Goal: Task Accomplishment & Management: Manage account settings

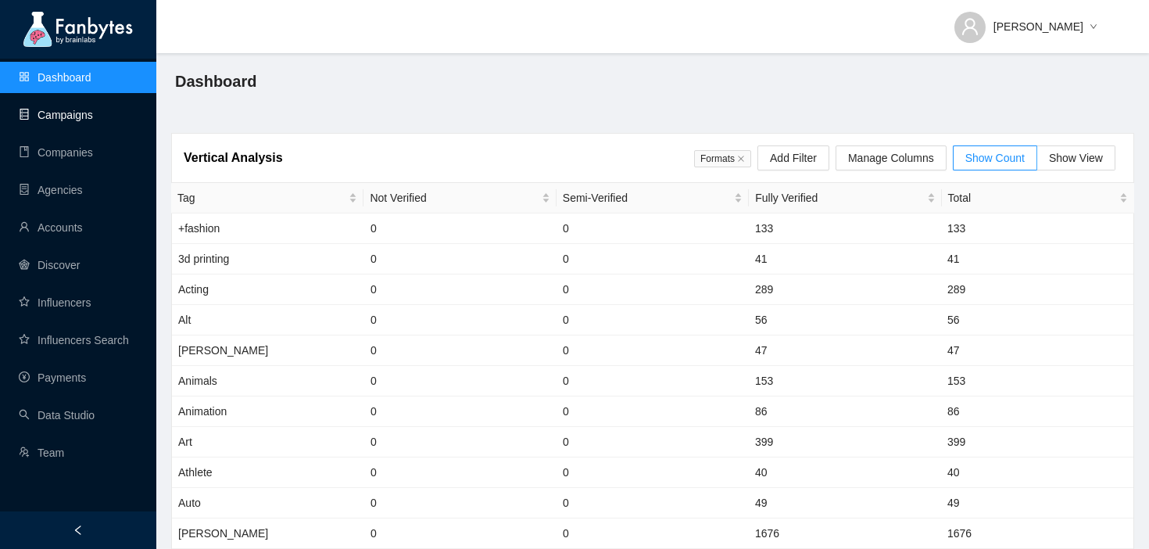
click at [93, 111] on link "Campaigns" at bounding box center [56, 115] width 74 height 13
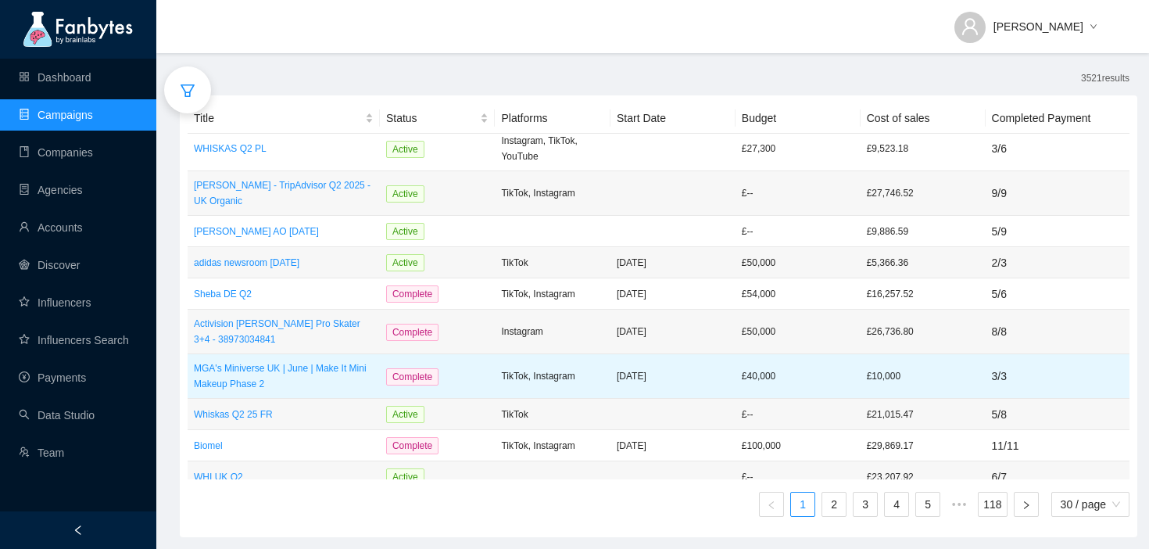
scroll to position [692, 0]
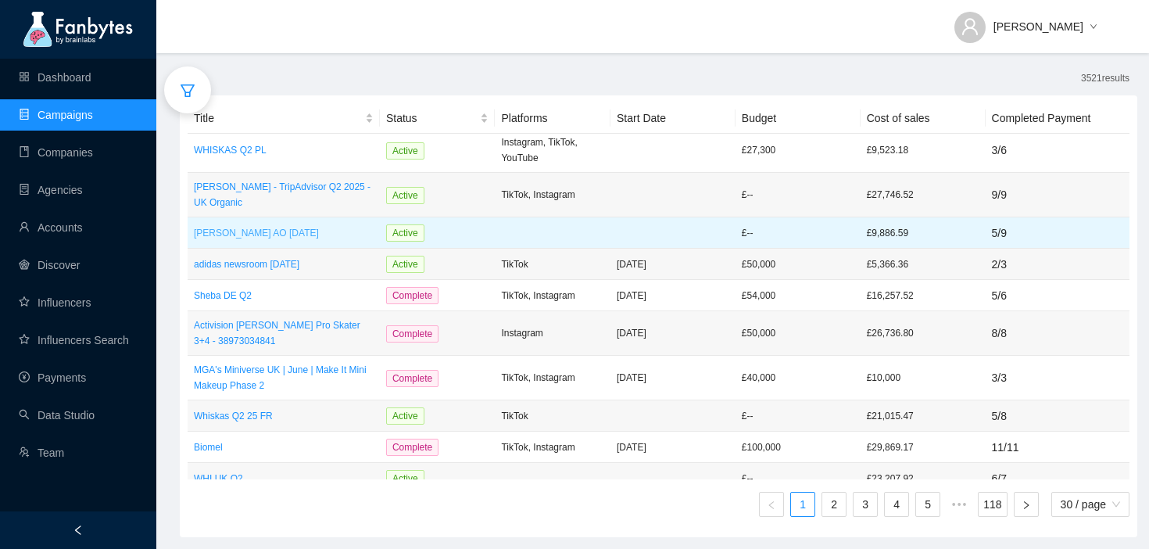
click at [286, 225] on p "[PERSON_NAME] AO [DATE]" at bounding box center [284, 233] width 180 height 16
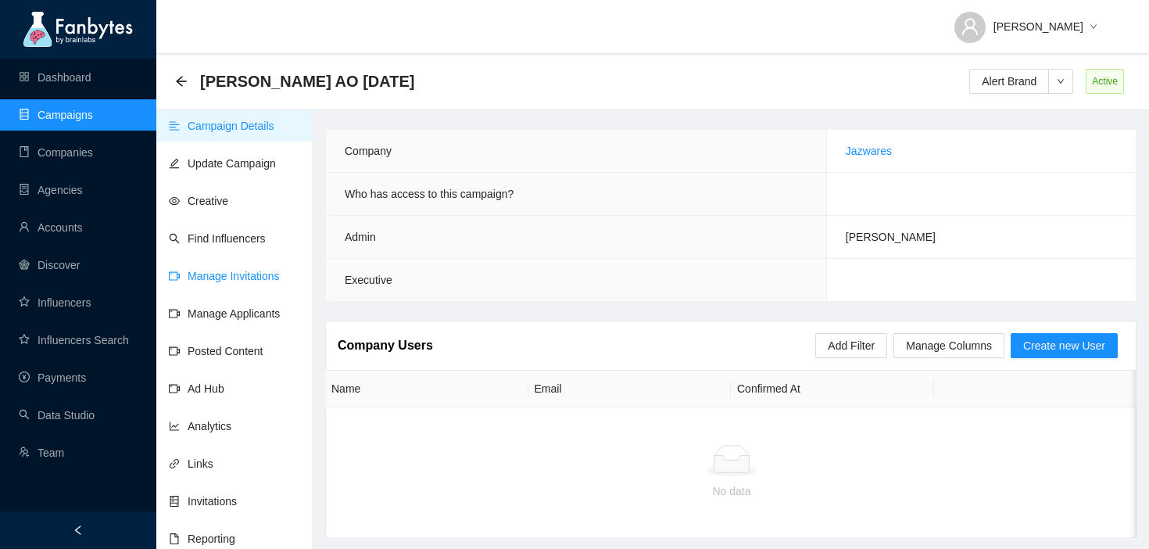
click at [221, 282] on link "Manage Invitations" at bounding box center [224, 276] width 111 height 13
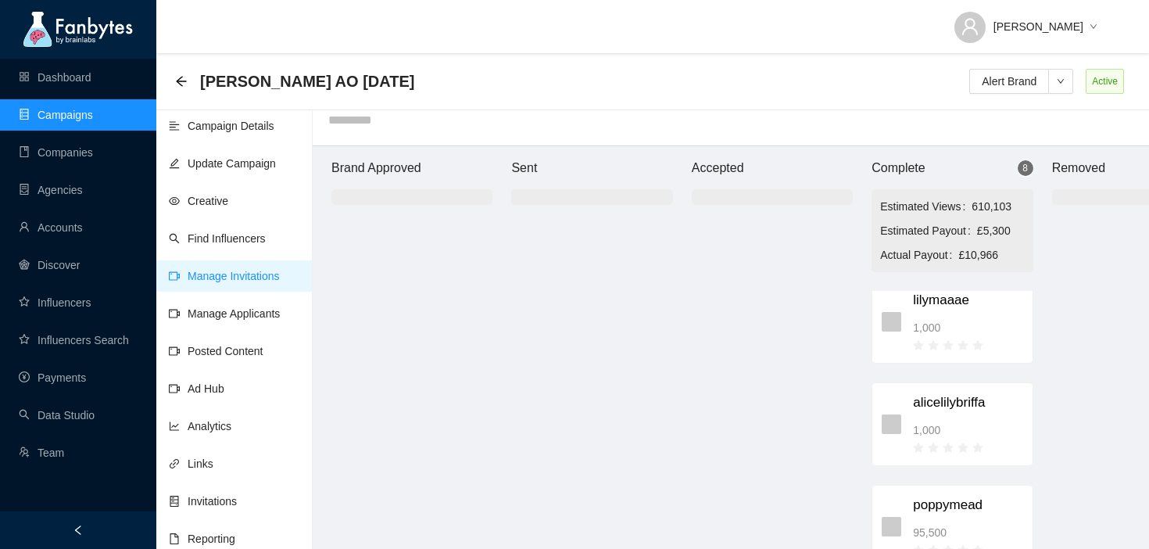
scroll to position [234, 0]
